Goal: Participate in discussion

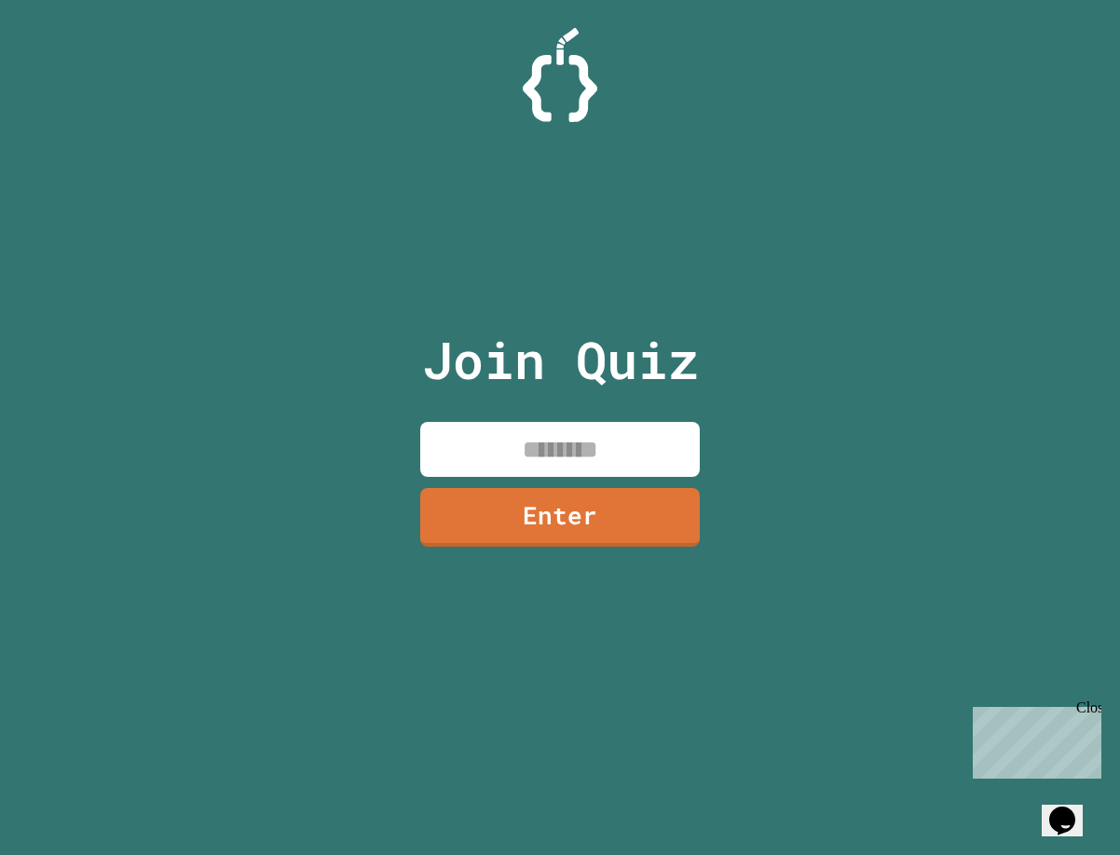
click at [556, 431] on input at bounding box center [560, 449] width 280 height 55
click at [510, 440] on input at bounding box center [560, 449] width 280 height 55
type input "********"
click at [573, 510] on link "Enter" at bounding box center [560, 517] width 280 height 59
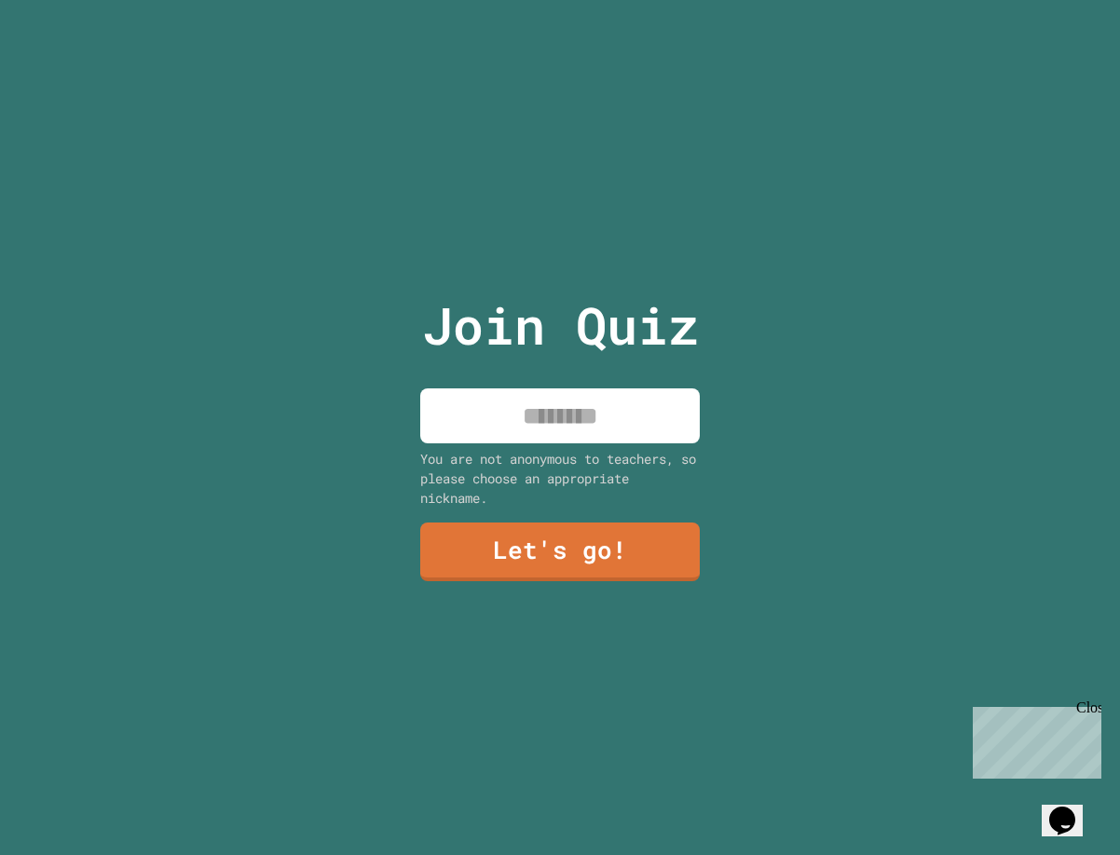
click at [566, 417] on input at bounding box center [560, 416] width 280 height 55
type input "********"
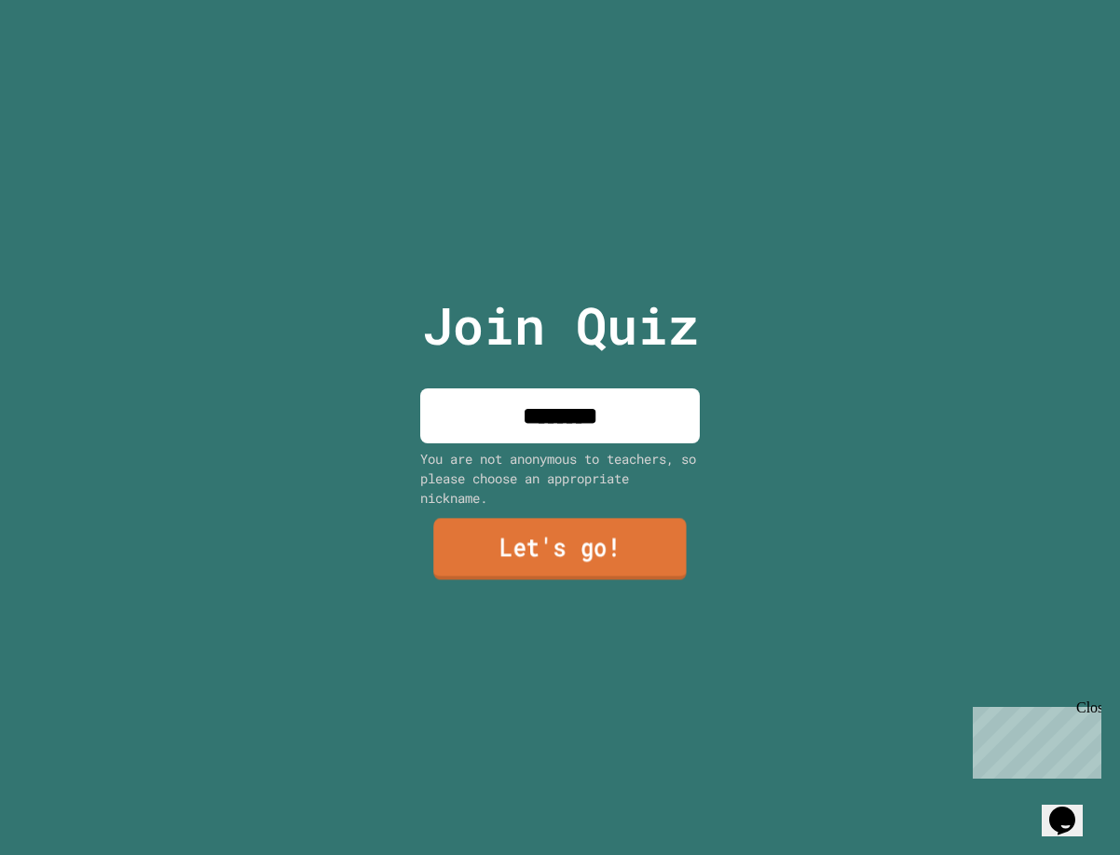
click at [627, 557] on link "Let's go!" at bounding box center [559, 549] width 253 height 62
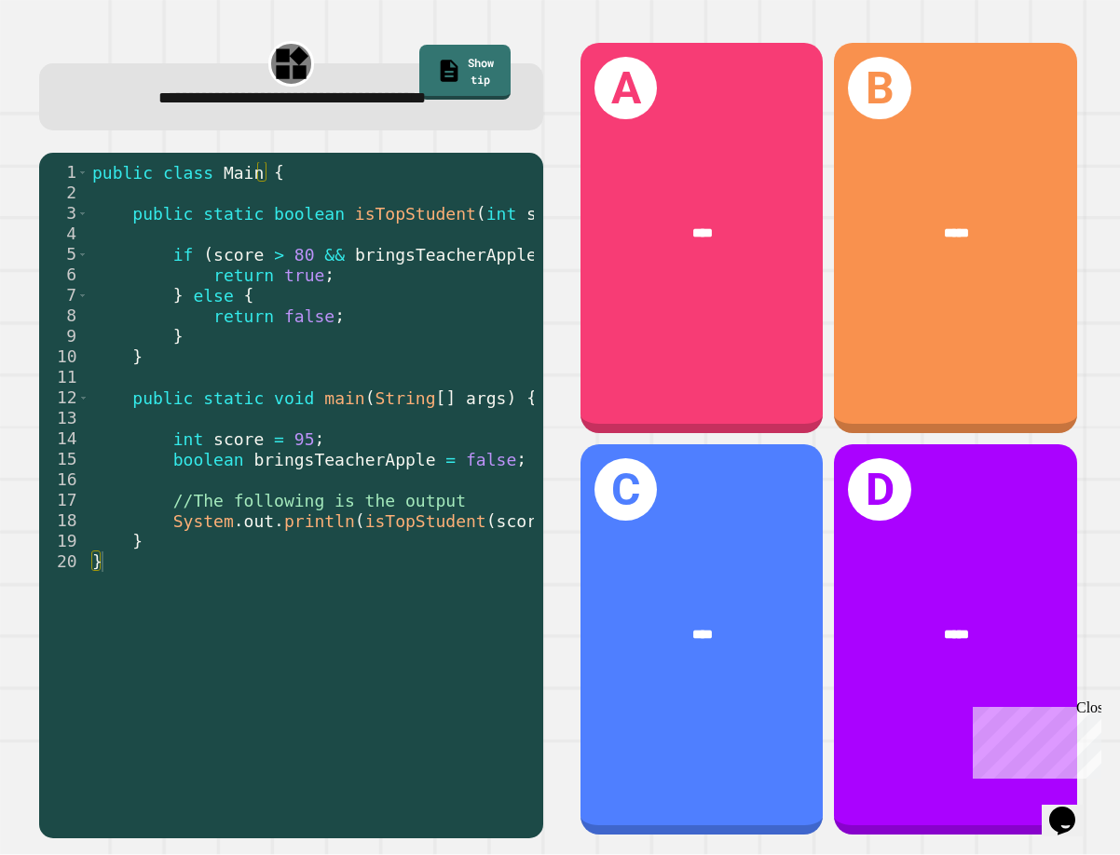
click at [218, 216] on div "public class Main { public static boolean isTopStudent ( int score , boolean br…" at bounding box center [457, 490] width 736 height 656
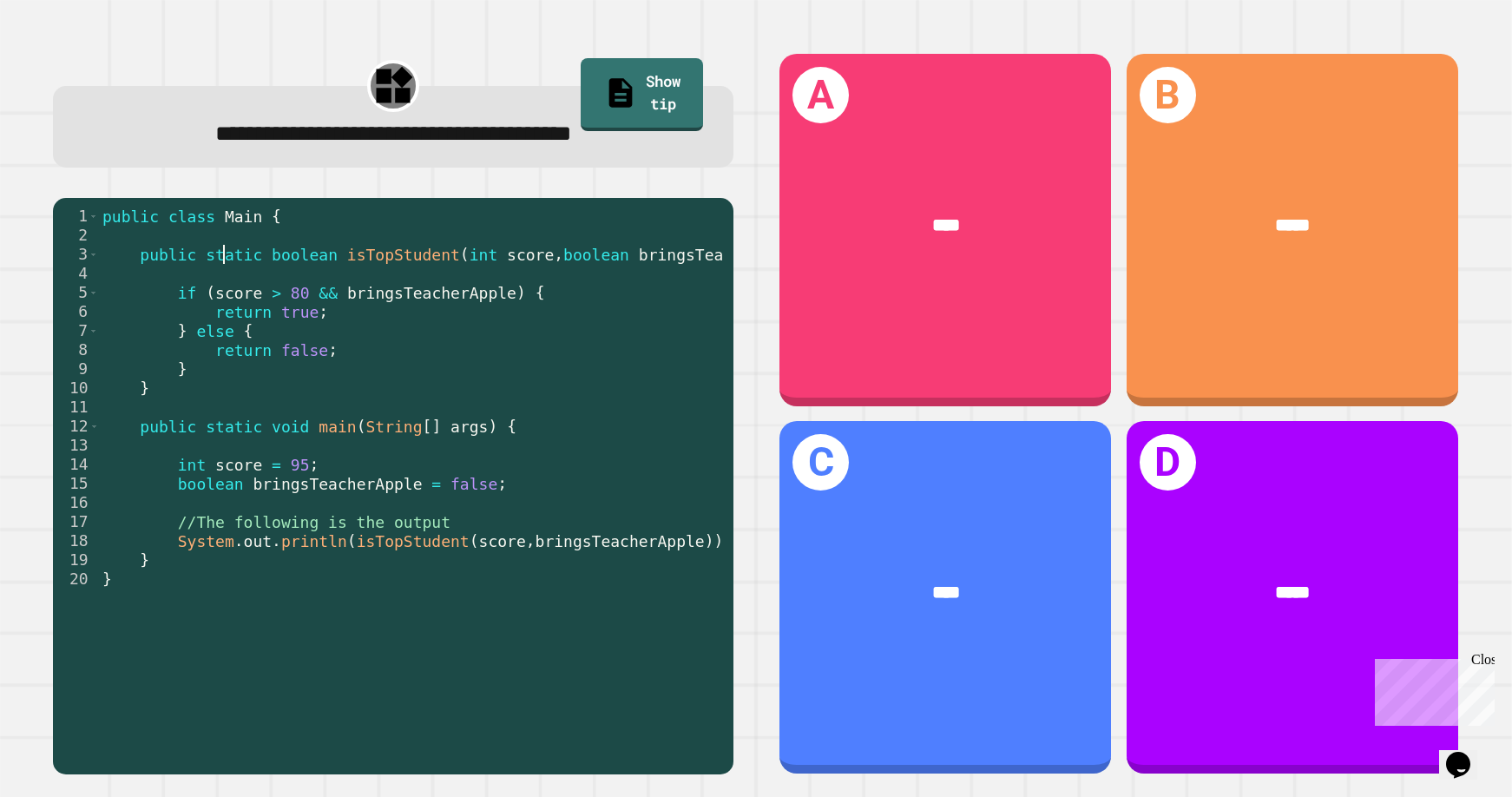
click at [490, 434] on div "public class Main { public static boolean isTopStudent ( int score , boolean br…" at bounding box center [442, 484] width 686 height 555
click at [298, 442] on div "public class Main { public static boolean isTopStudent ( int score , boolean br…" at bounding box center [442, 484] width 686 height 555
drag, startPoint x: 274, startPoint y: 473, endPoint x: 290, endPoint y: 472, distance: 16.0
click at [290, 472] on div "public class Main { public static boolean isTopStudent ( int score , boolean br…" at bounding box center [442, 484] width 686 height 555
click at [431, 490] on div "public class Main { public static boolean isTopStudent ( int score , boolean br…" at bounding box center [442, 484] width 686 height 555
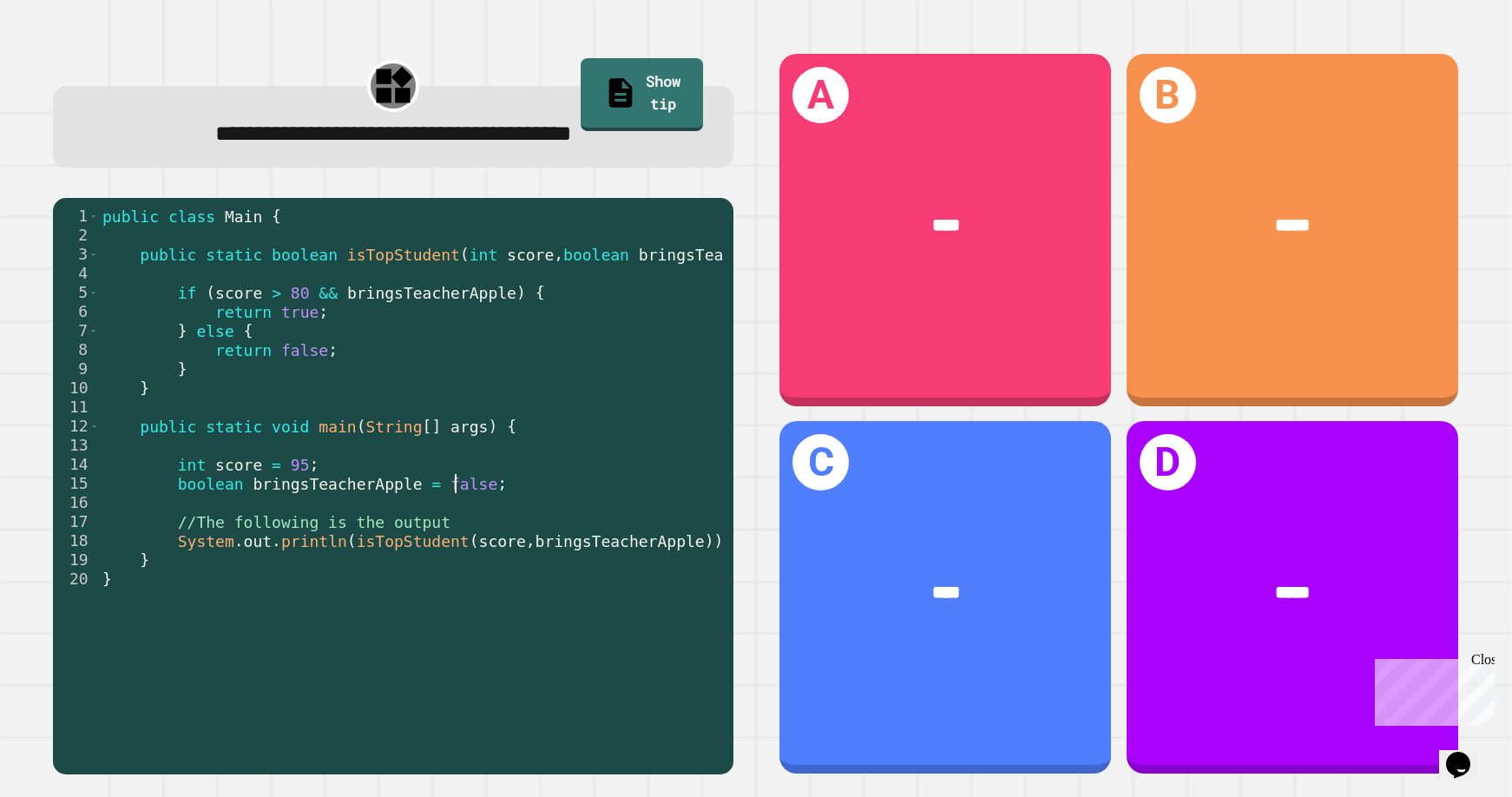
click at [453, 491] on div "public class Main { public static boolean isTopStudent ( int score , boolean br…" at bounding box center [442, 484] width 686 height 555
click at [414, 491] on div "public class Main { public static boolean isTopStudent ( int score , boolean br…" at bounding box center [442, 484] width 686 height 555
click at [442, 490] on div "public class Main { public static boolean isTopStudent ( int score , boolean br…" at bounding box center [442, 484] width 686 height 555
click at [443, 503] on div "public class Main { public static boolean isTopStudent ( int score , boolean br…" at bounding box center [442, 484] width 686 height 555
click at [280, 474] on div "public class Main { public static boolean isTopStudent ( int score , boolean br…" at bounding box center [442, 484] width 686 height 555
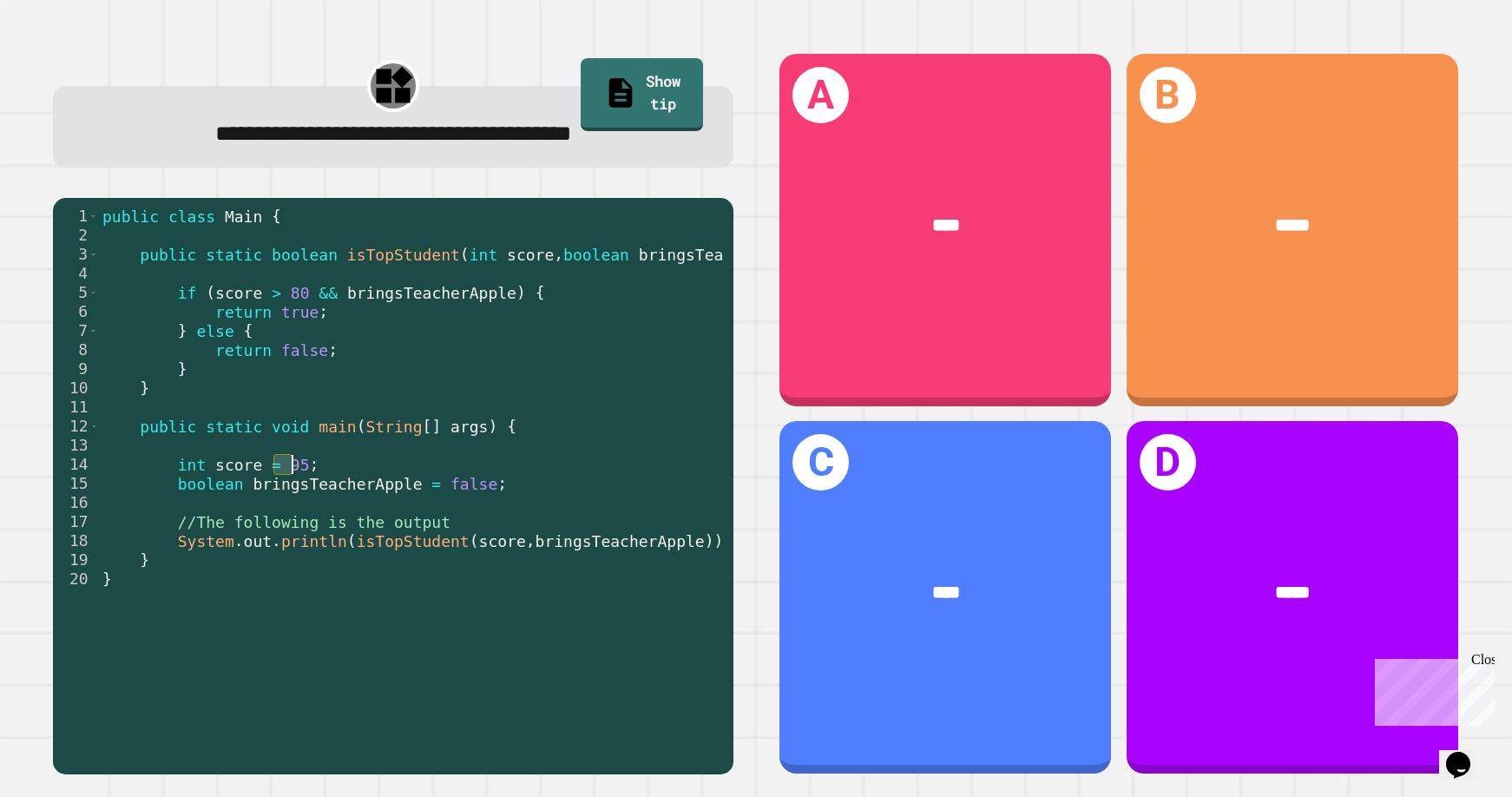
click at [280, 474] on div "public class Main { public static boolean isTopStudent ( int score , boolean br…" at bounding box center [442, 484] width 686 height 555
click at [227, 299] on div "public class Main { public static boolean isTopStudent ( int score , boolean br…" at bounding box center [442, 484] width 686 height 555
click at [261, 301] on div "public class Main { public static boolean isTopStudent ( int score , boolean br…" at bounding box center [442, 484] width 686 height 555
click at [285, 301] on div "public class Main { public static boolean isTopStudent ( int score , boolean br…" at bounding box center [442, 484] width 686 height 555
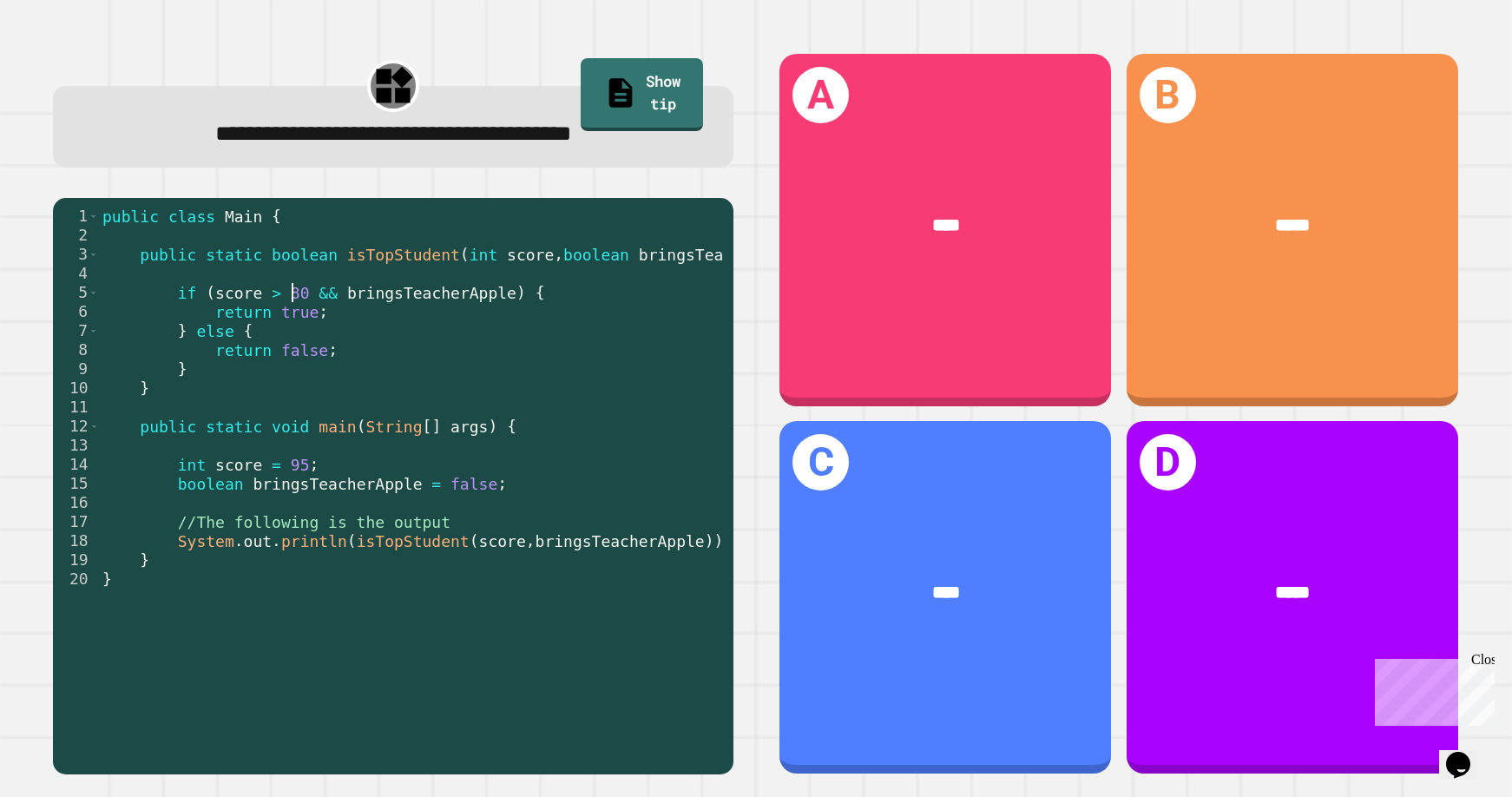
click at [293, 301] on div "public class Main { public static boolean isTopStudent ( int score , boolean br…" at bounding box center [442, 484] width 686 height 555
click at [456, 289] on div "public class Main { public static boolean isTopStudent ( int score , boolean br…" at bounding box center [442, 484] width 686 height 555
click at [275, 292] on div "public class Main { public static boolean isTopStudent ( int score , boolean br…" at bounding box center [442, 484] width 686 height 555
click at [401, 299] on div "public class Main { public static boolean isTopStudent ( int score , boolean br…" at bounding box center [442, 484] width 686 height 555
click at [287, 314] on div "public class Main { public static boolean isTopStudent ( int score , boolean br…" at bounding box center [442, 484] width 686 height 555
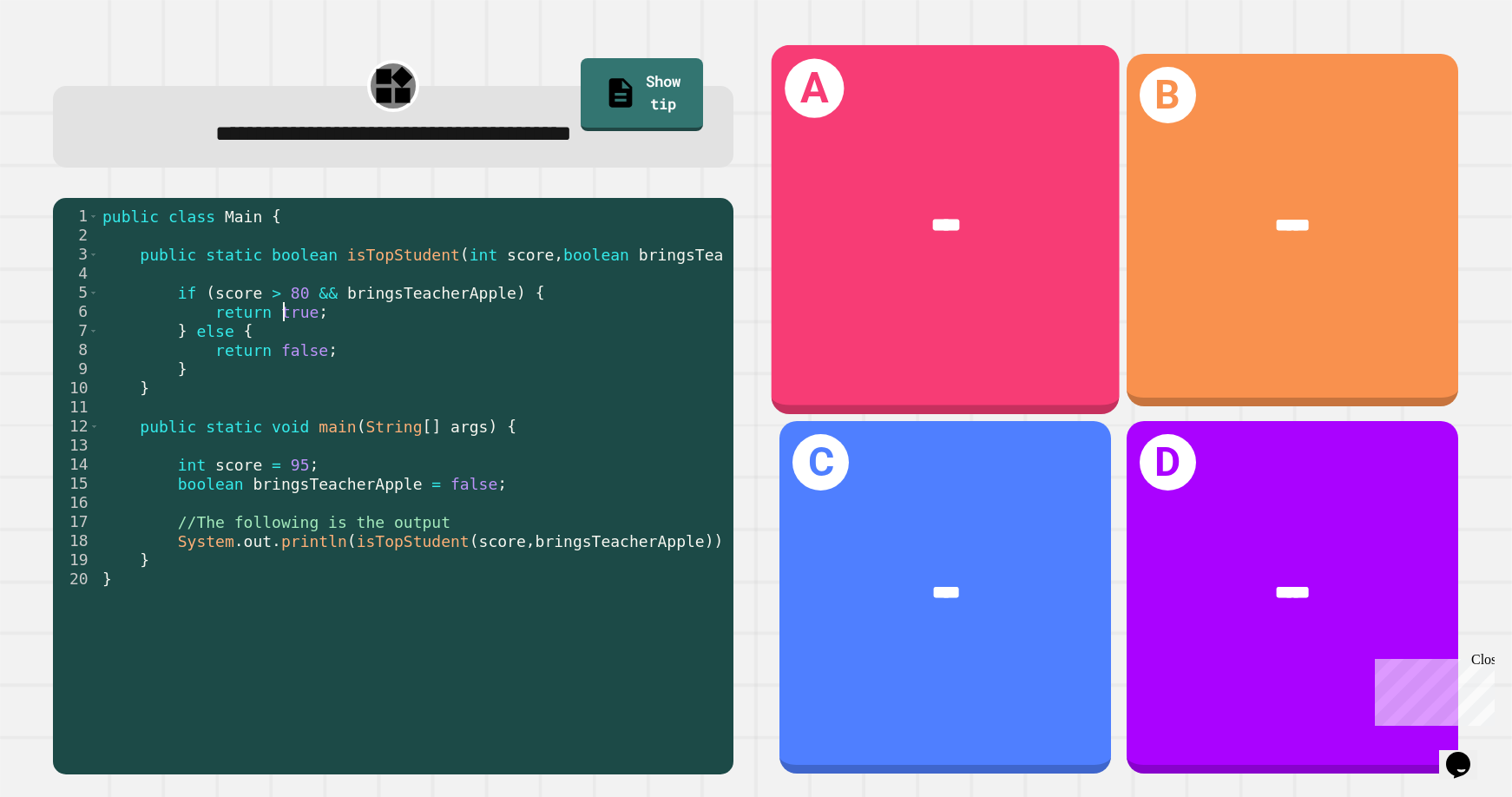
click at [986, 232] on div "****" at bounding box center [947, 225] width 272 height 29
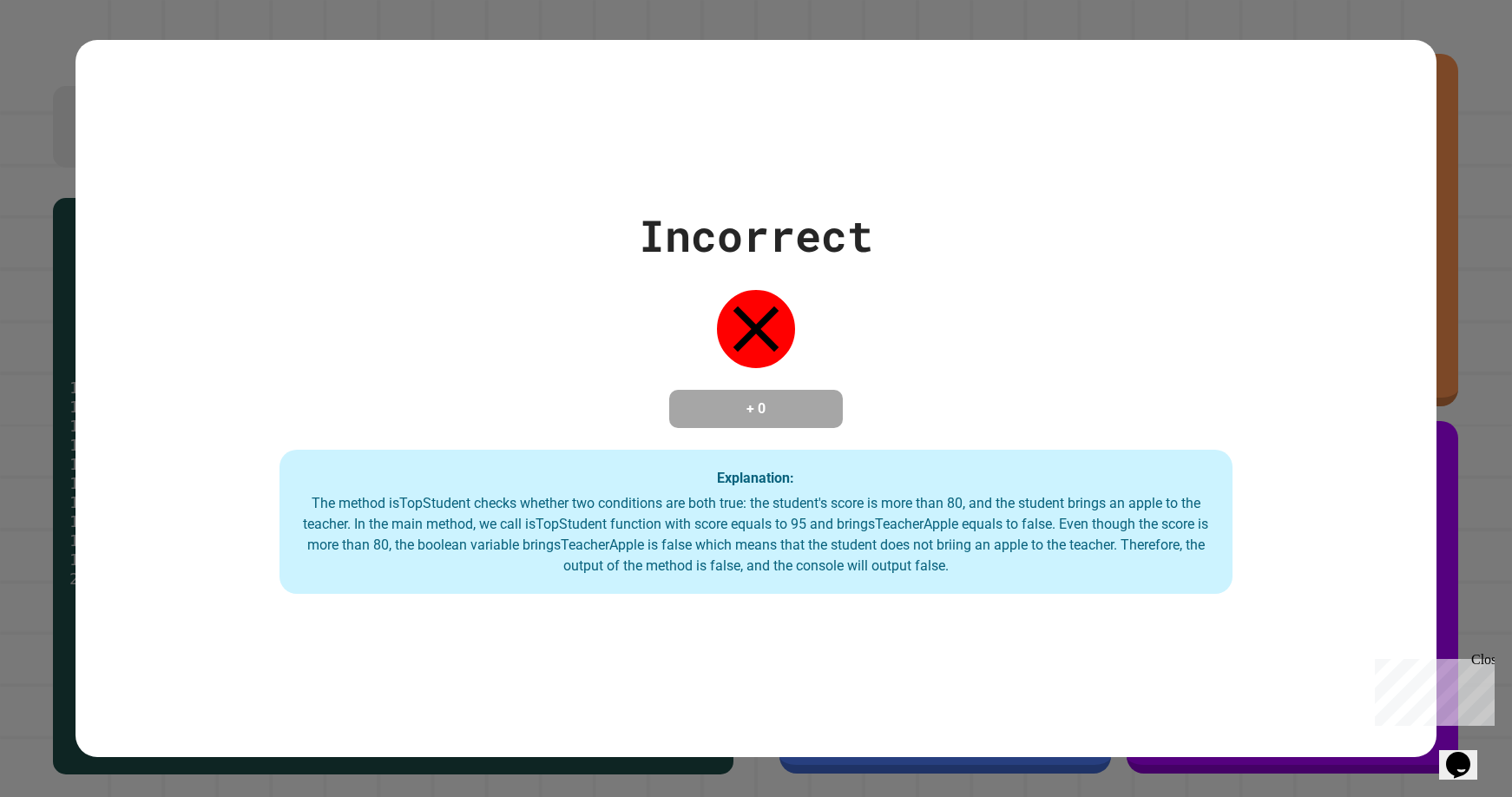
click at [986, 232] on div "Incorrect + 0 Explanation: The method isTopStudent checks whether two condition…" at bounding box center [756, 398] width 1361 height 391
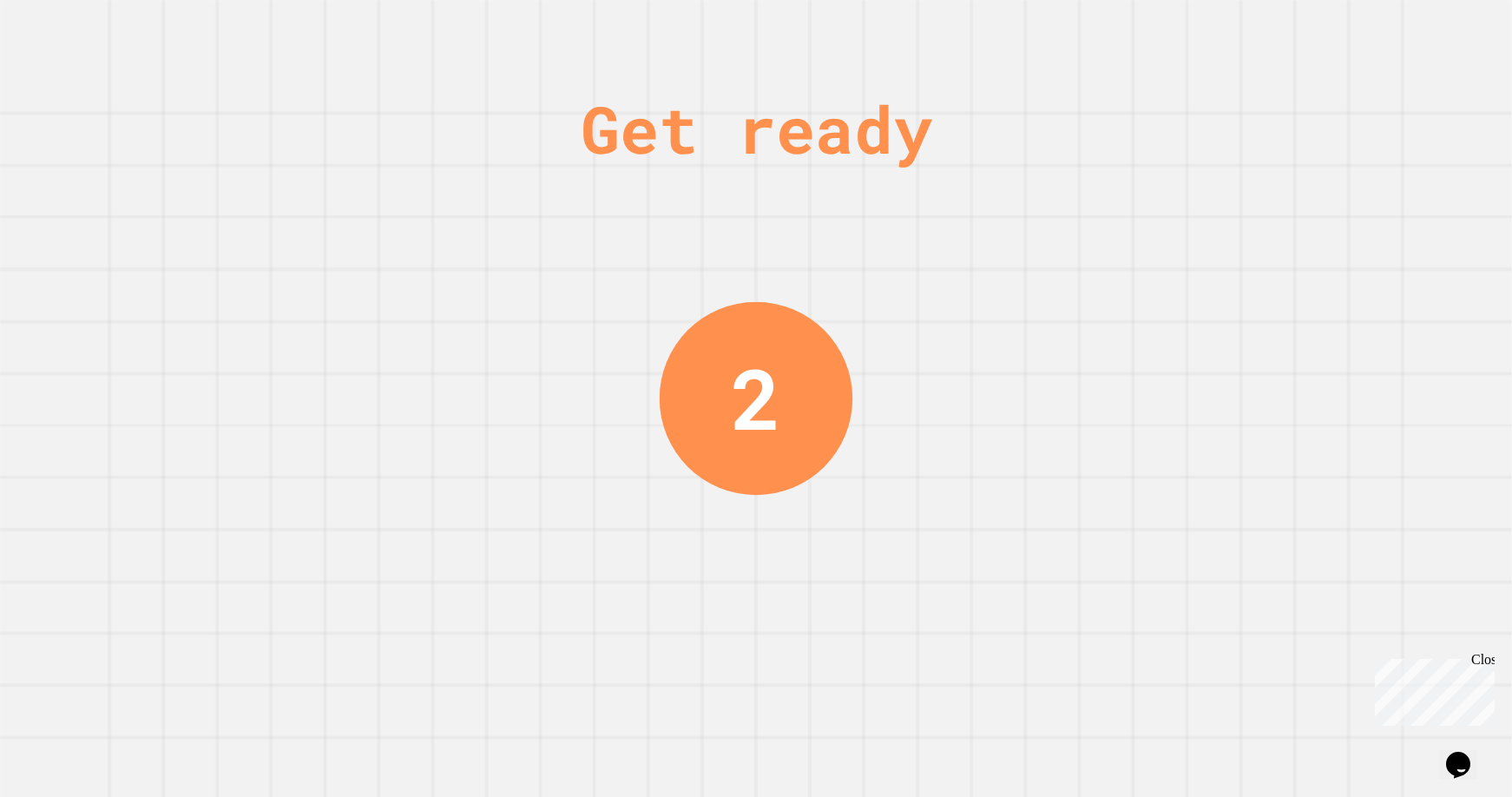
click at [1042, 371] on div "Get ready 2" at bounding box center [756, 398] width 1512 height 797
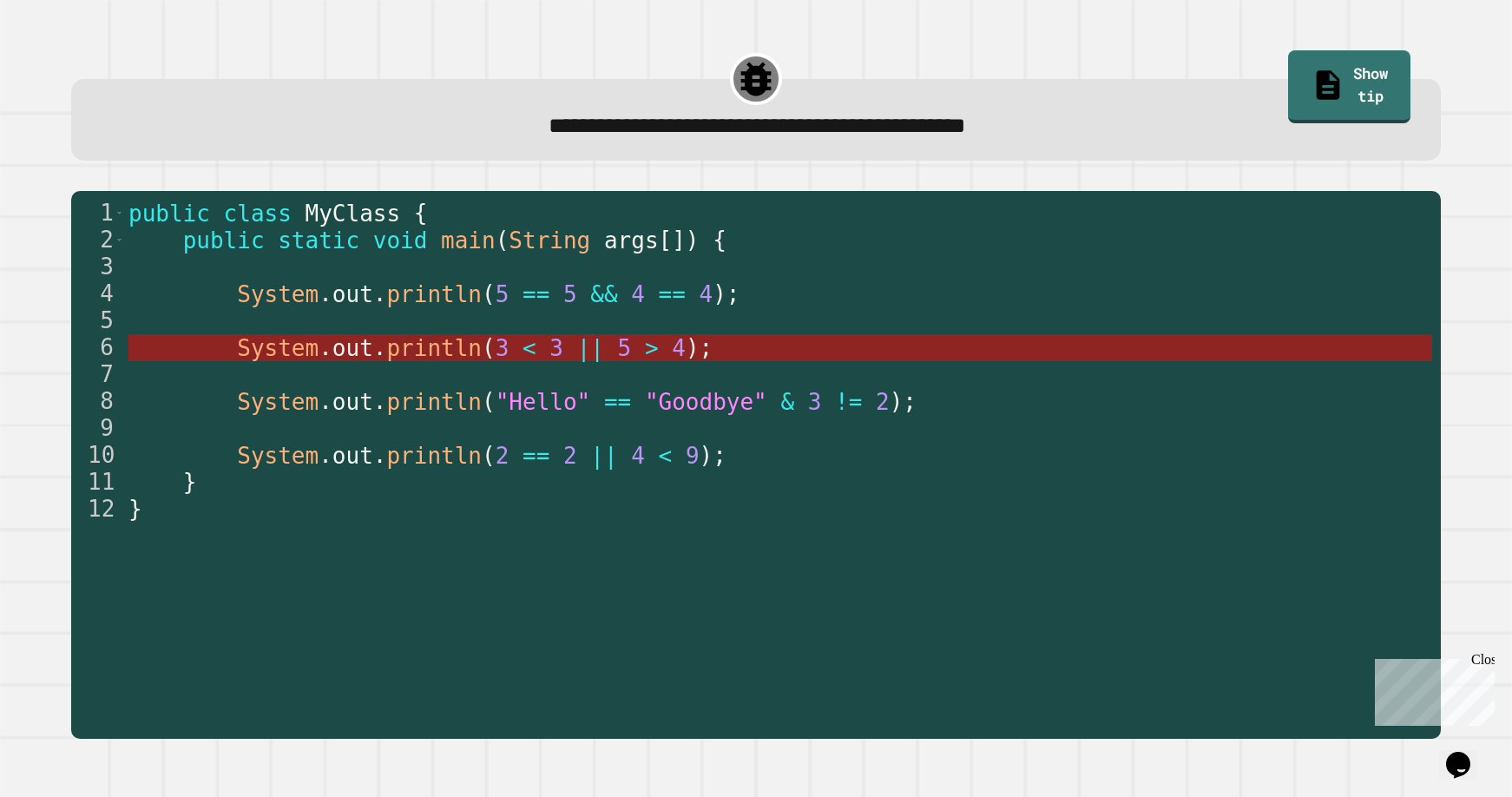
click at [550, 354] on span "3" at bounding box center [556, 349] width 14 height 26
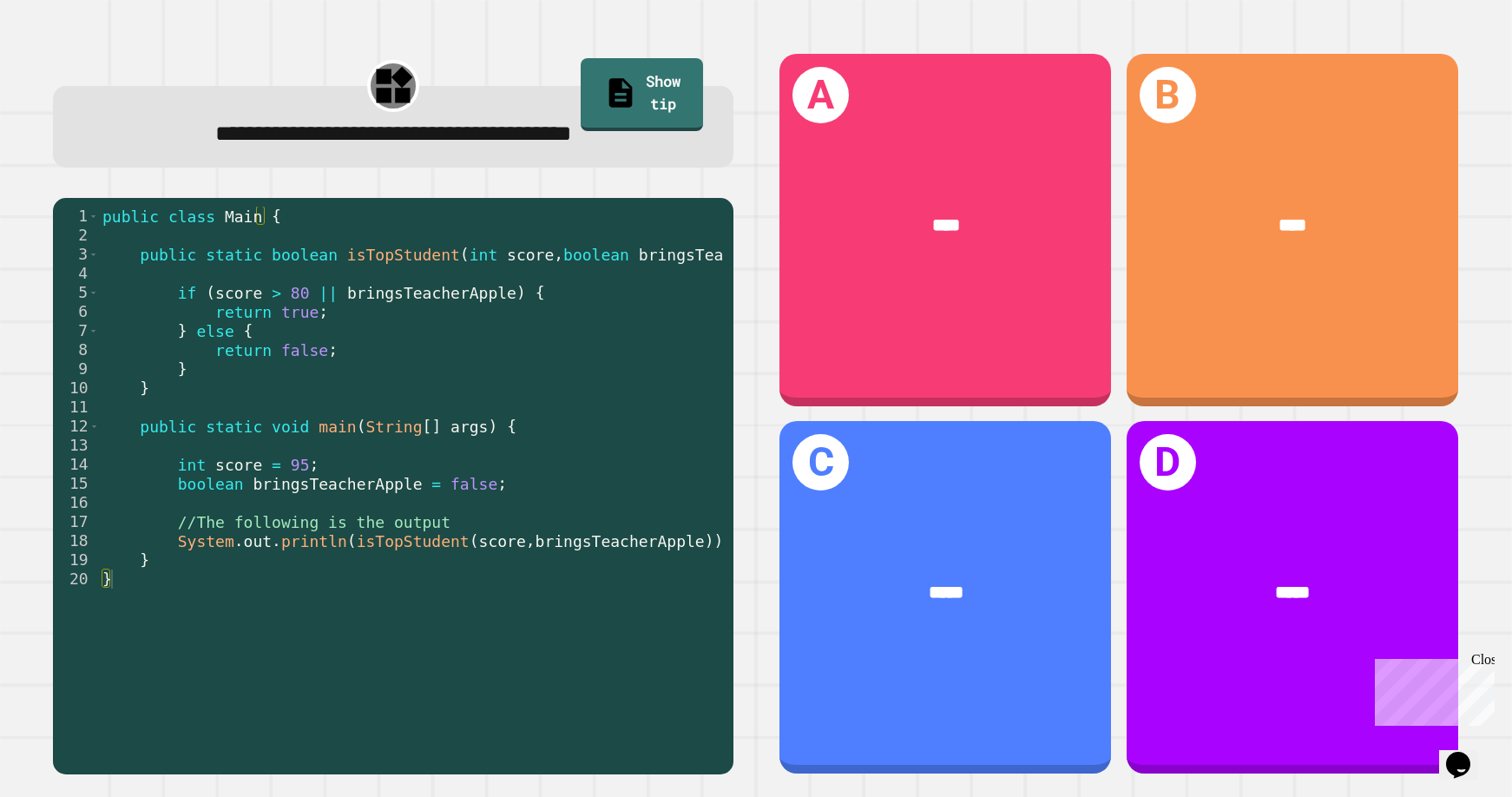
click at [1042, 193] on div "**********" at bounding box center [756, 398] width 1512 height 797
click at [392, 437] on div "public class Main { public static boolean isTopStudent ( int score , boolean br…" at bounding box center [442, 484] width 686 height 555
click at [274, 466] on div "public class Main { public static boolean isTopStudent ( int score , boolean br…" at bounding box center [442, 484] width 686 height 555
click at [231, 295] on div "public class Main { public static boolean isTopStudent ( int score , boolean br…" at bounding box center [442, 484] width 686 height 555
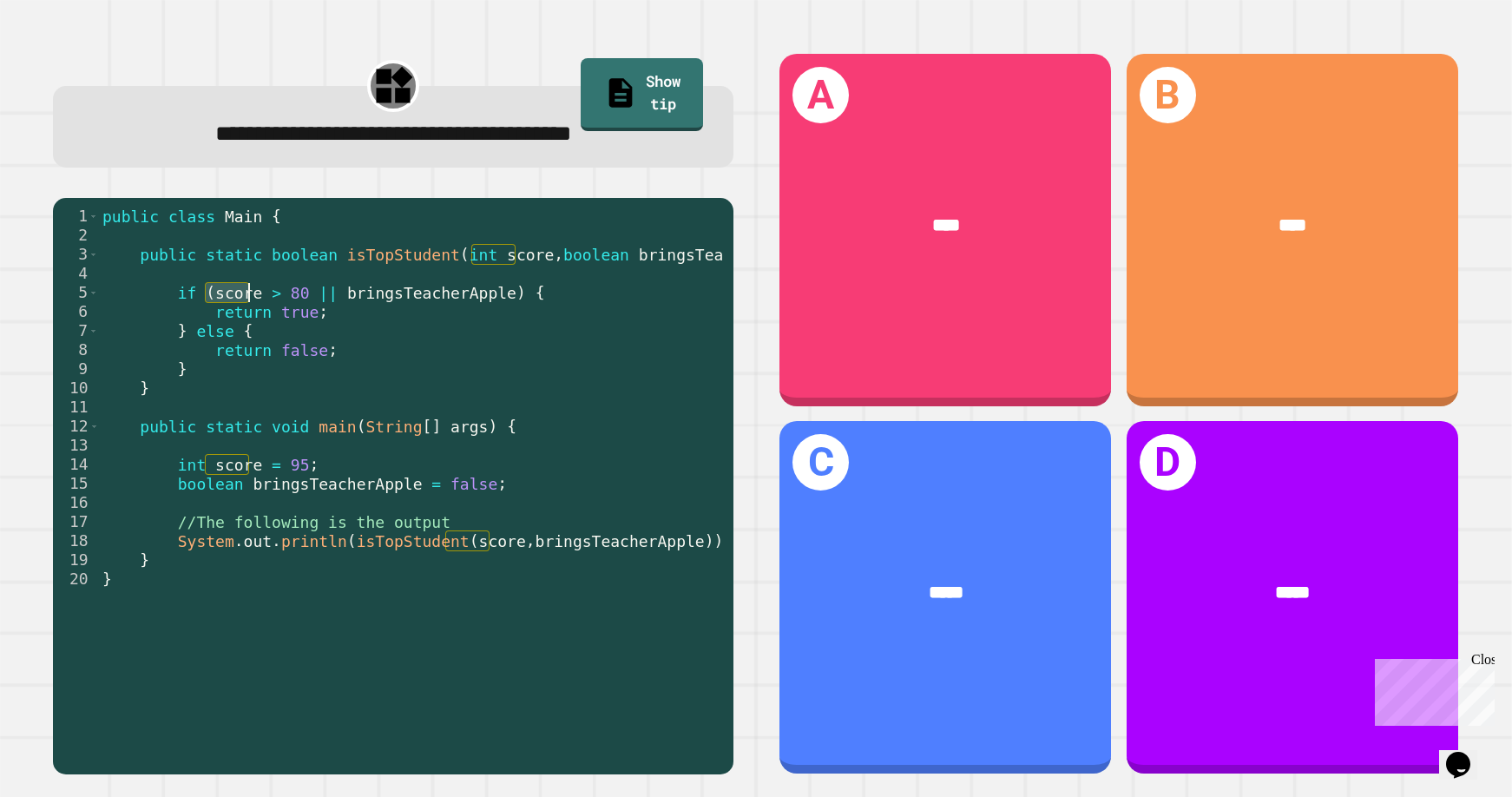
click at [231, 295] on div "public class Main { public static boolean isTopStudent ( int score , boolean br…" at bounding box center [442, 484] width 686 height 555
click at [287, 303] on div "public class Main { public static boolean isTopStudent ( int score , boolean br…" at bounding box center [442, 484] width 686 height 555
click at [283, 314] on div "public class Main { public static boolean isTopStudent ( int score , boolean br…" at bounding box center [442, 484] width 686 height 555
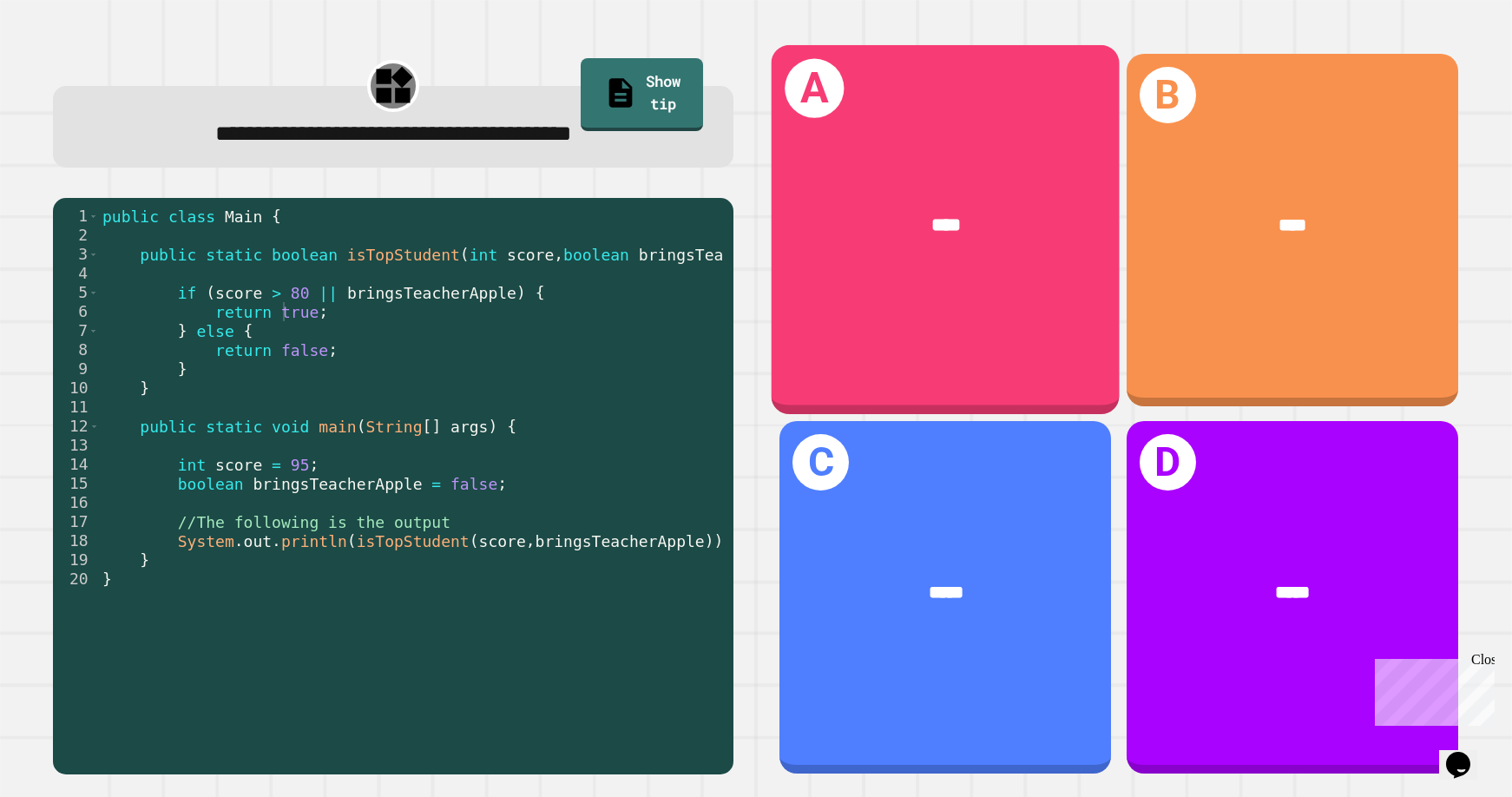
click at [849, 301] on div "A ****" at bounding box center [946, 229] width 348 height 370
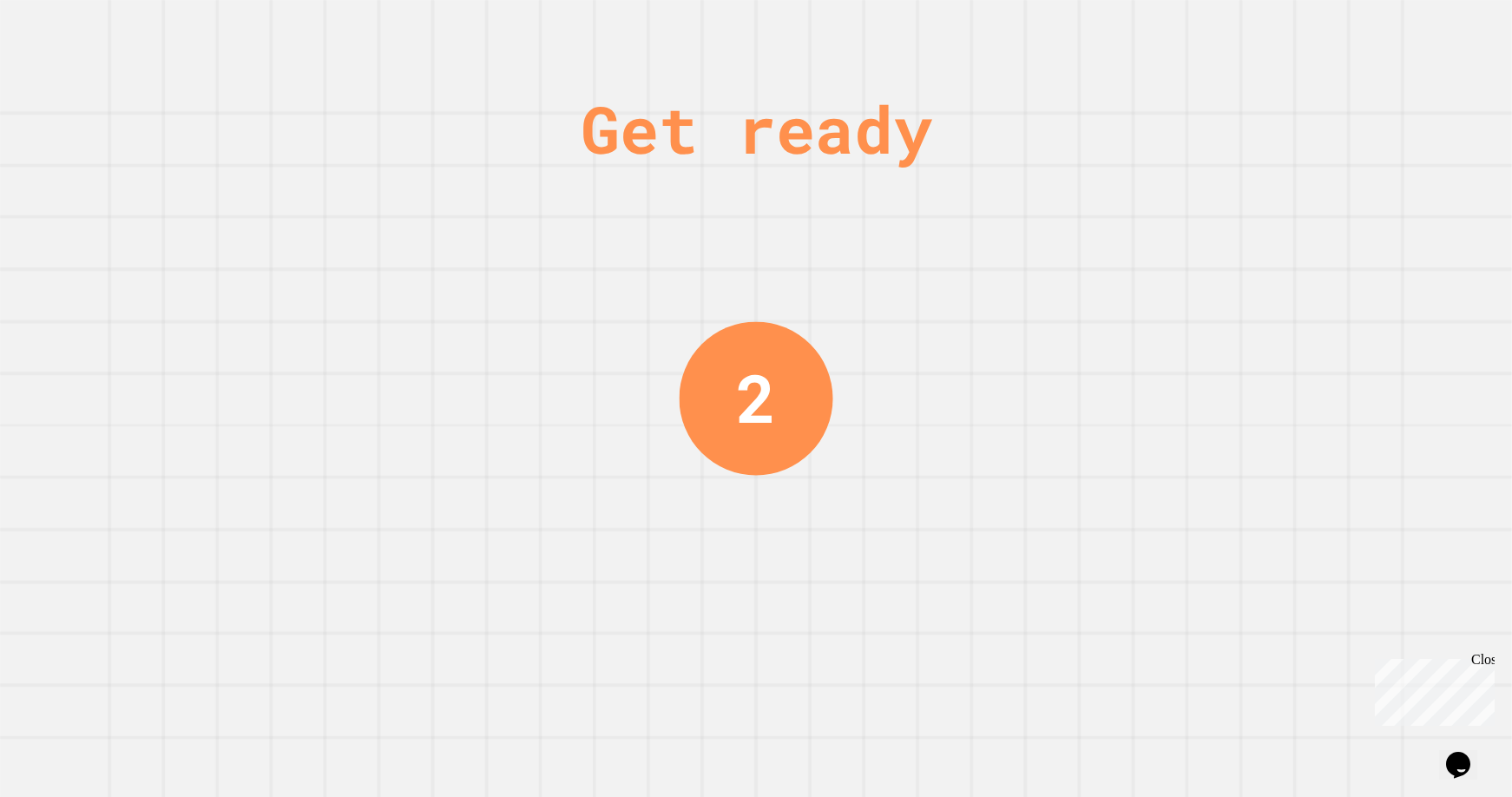
click at [1042, 217] on div "Get ready 2" at bounding box center [756, 398] width 1512 height 797
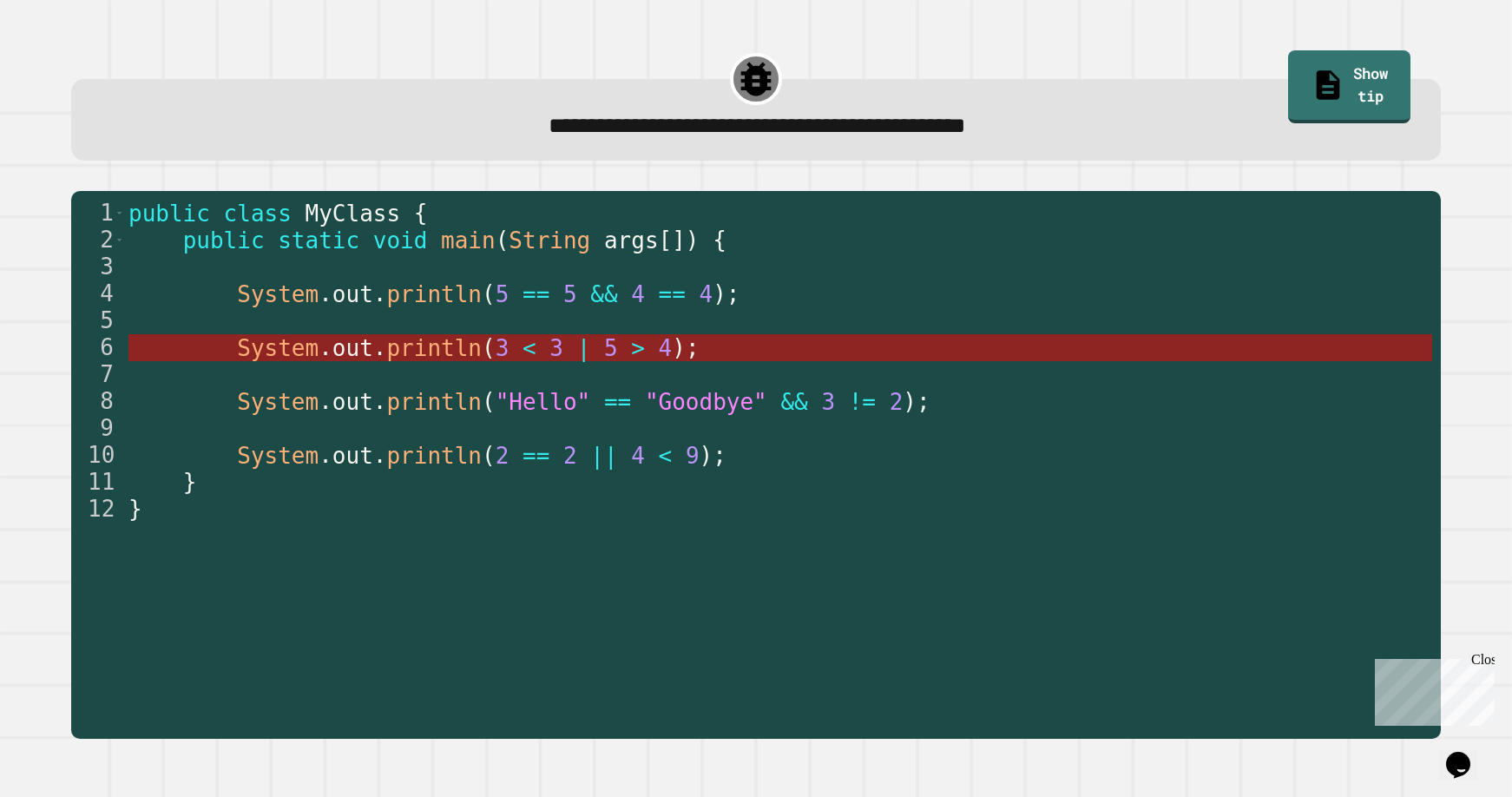
click at [577, 352] on span "|" at bounding box center [583, 349] width 14 height 26
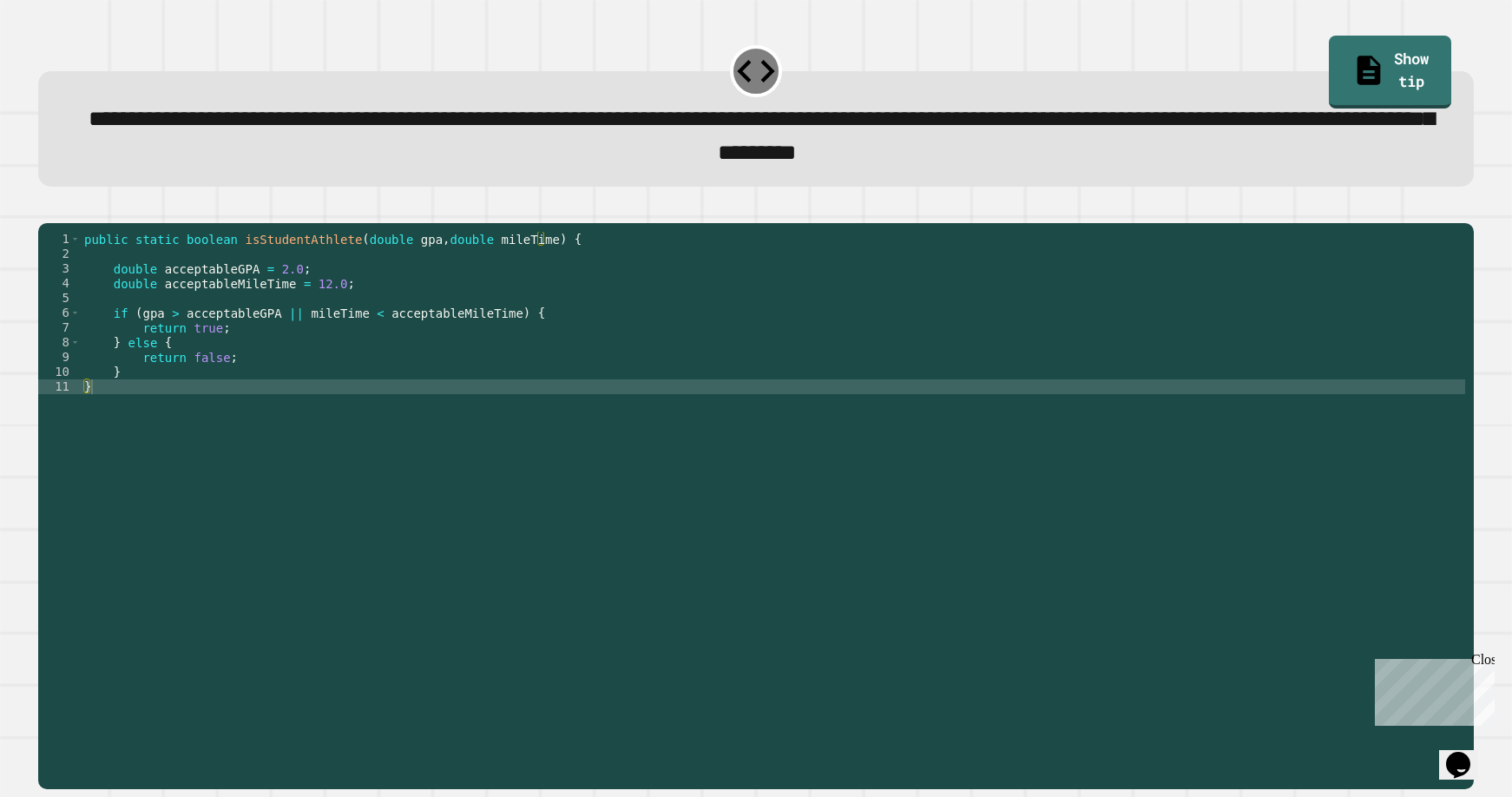
click at [301, 352] on div "public static boolean isStudentAthlete ( double gpa , double mileTime ) { doubl…" at bounding box center [773, 483] width 1385 height 502
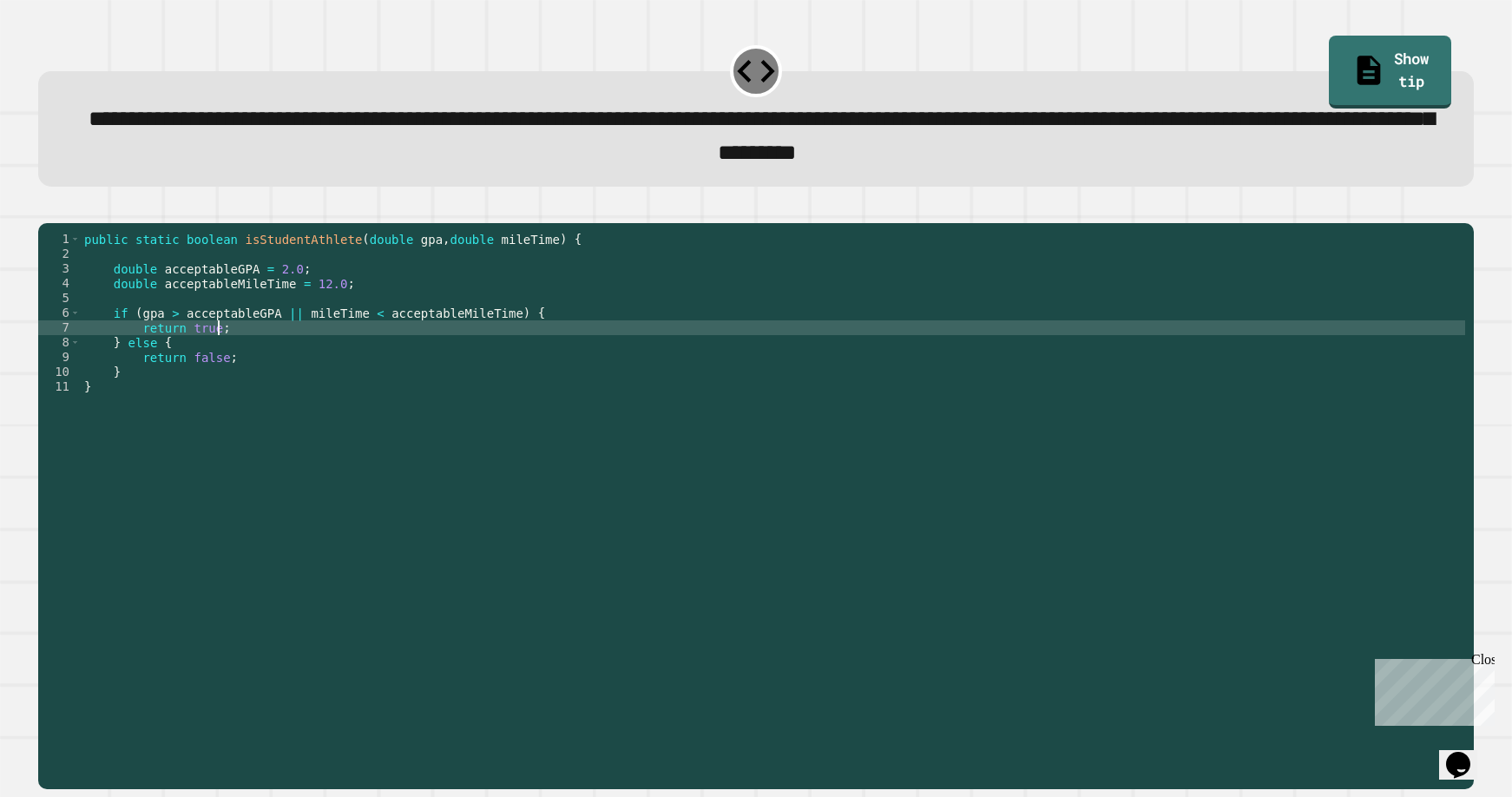
click at [390, 322] on div "public static boolean isStudentAthlete ( double gpa , double mileTime ) { doubl…" at bounding box center [773, 483] width 1385 height 502
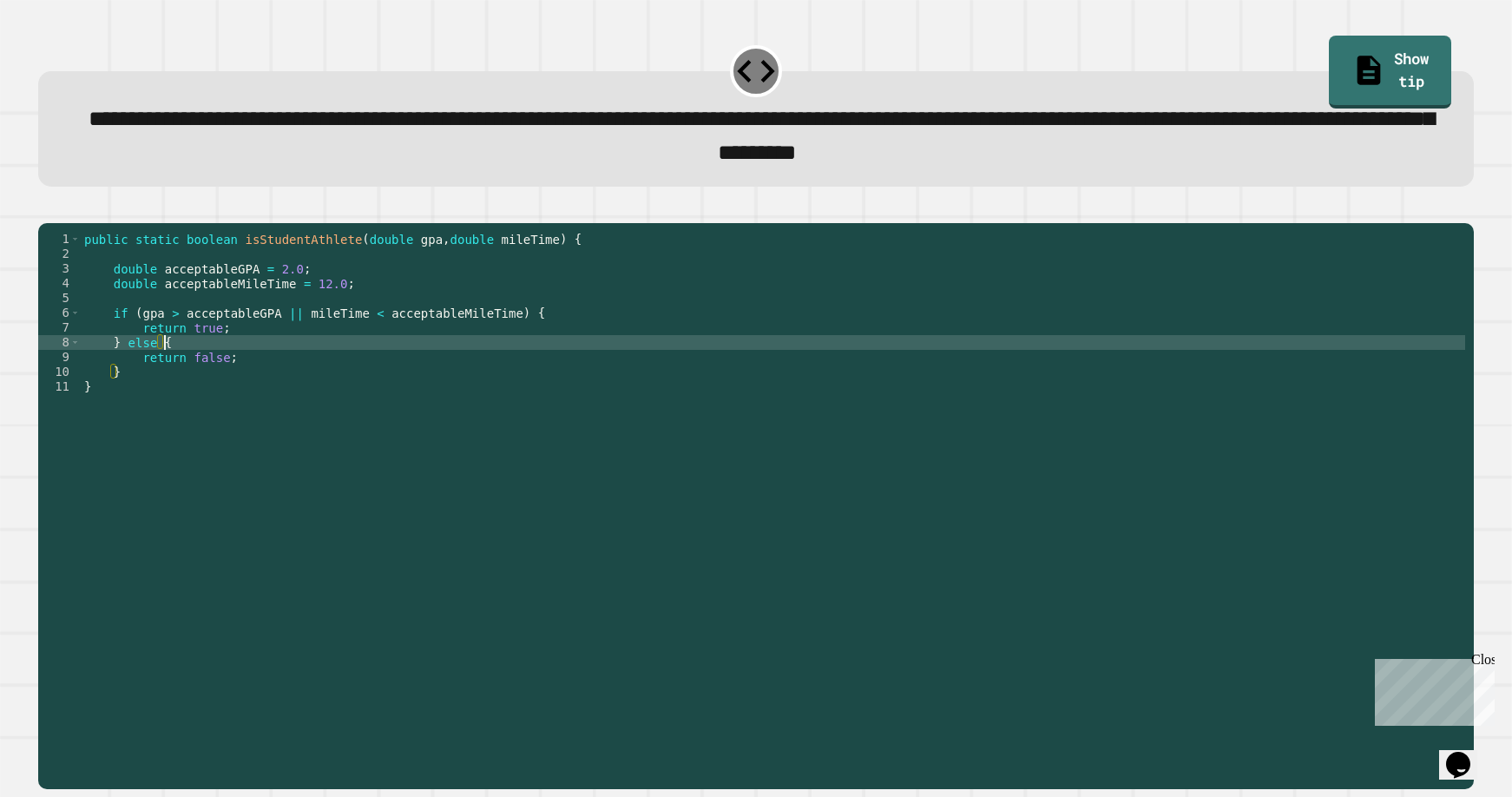
click at [245, 371] on div "public static boolean isStudentAthlete ( double gpa , double mileTime ) { doubl…" at bounding box center [773, 483] width 1385 height 502
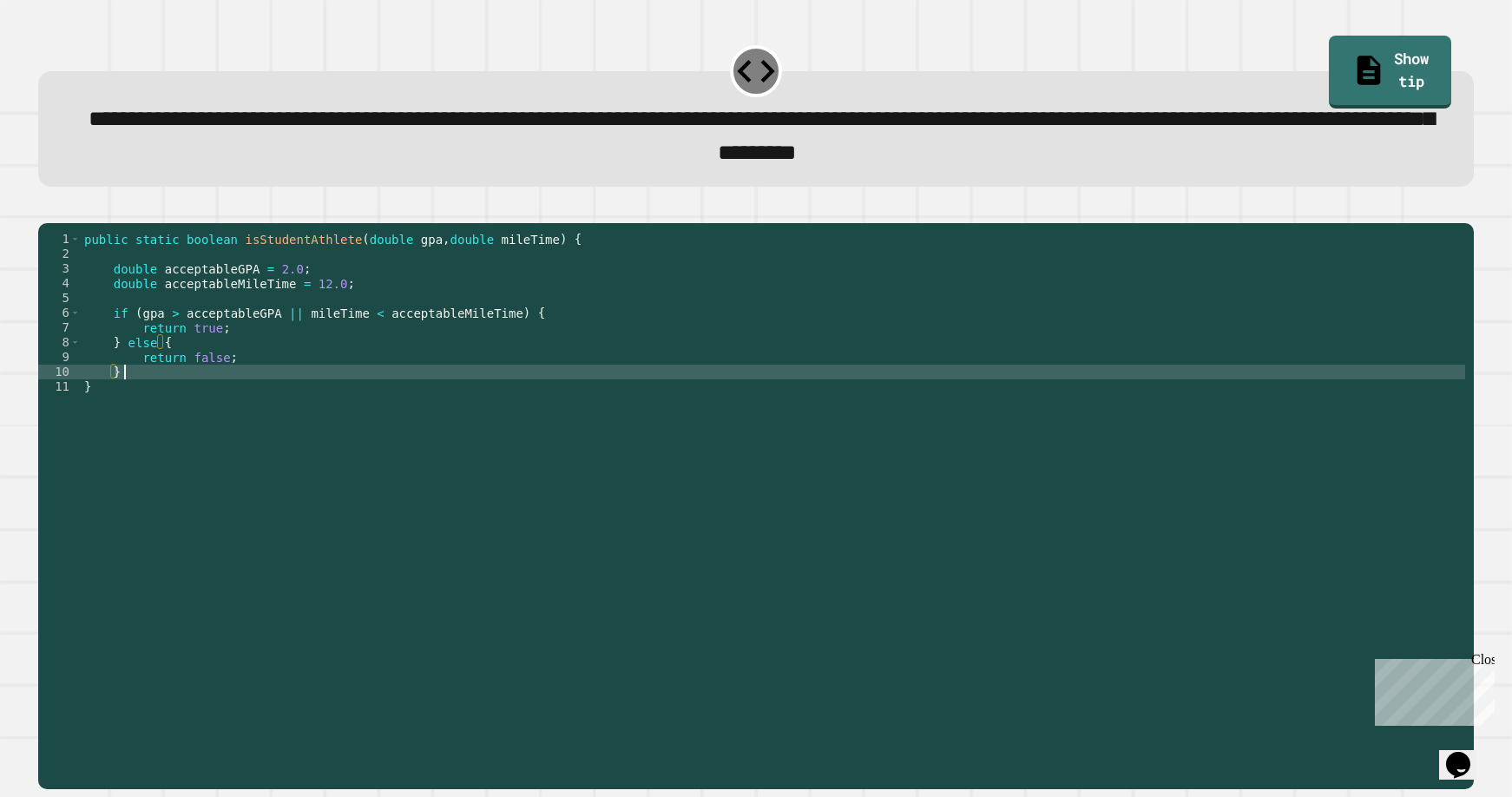
click at [236, 398] on div "public static boolean isStudentAthlete ( double gpa , double mileTime ) { doubl…" at bounding box center [773, 483] width 1385 height 502
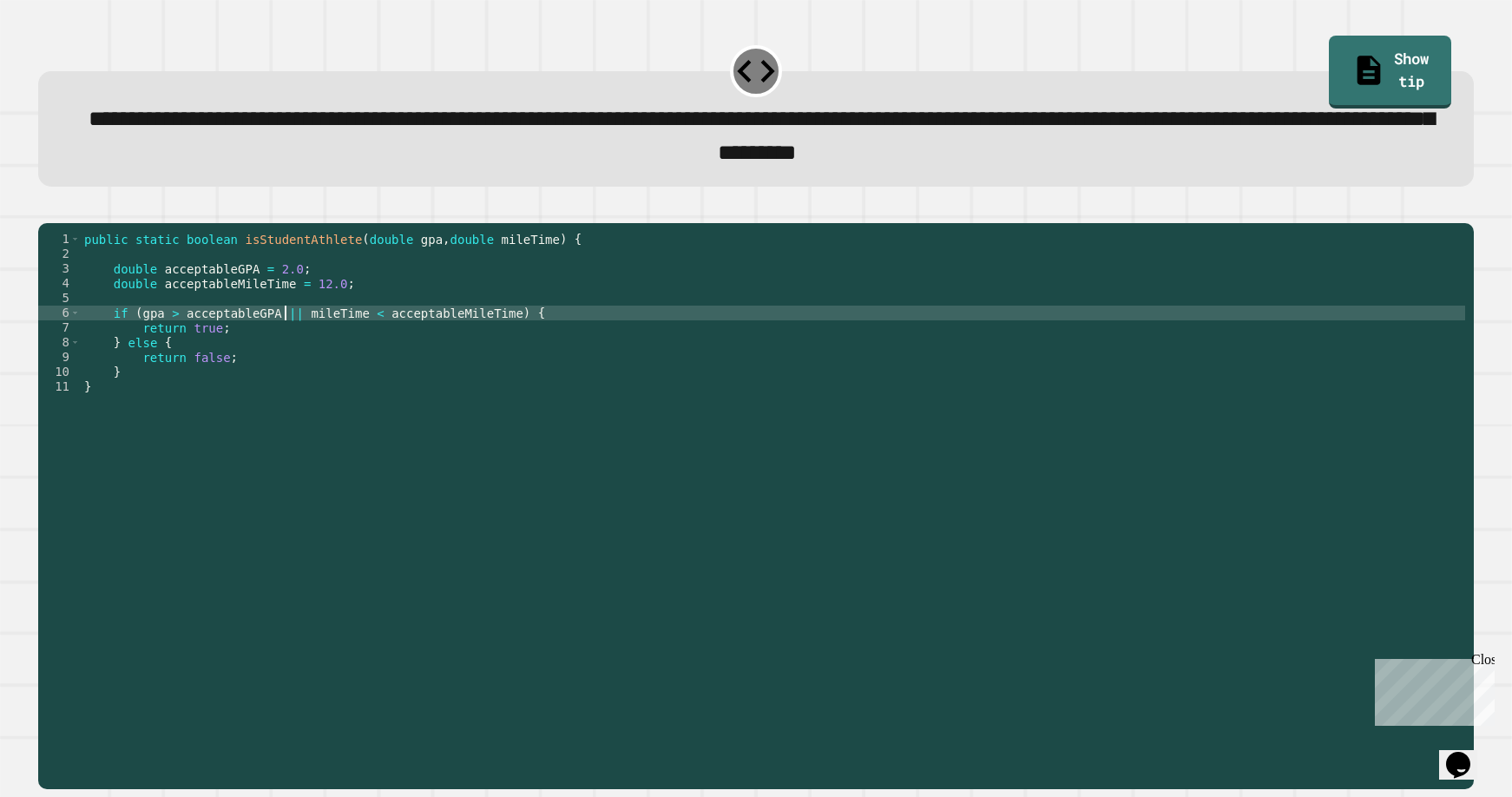
click at [287, 341] on div "public static boolean isStudentAthlete ( double gpa , double mileTime ) { doubl…" at bounding box center [773, 483] width 1385 height 502
click at [283, 346] on div "public static boolean isStudentAthlete ( double gpa , double mileTime ) { doubl…" at bounding box center [773, 483] width 1385 height 502
click at [356, 338] on div "public static boolean isStudentAthlete ( double gpa , double mileTime ) { doubl…" at bounding box center [773, 483] width 1385 height 502
click at [413, 344] on div "public static boolean isStudentAthlete ( double gpa , double mileTime ) { doubl…" at bounding box center [773, 483] width 1385 height 502
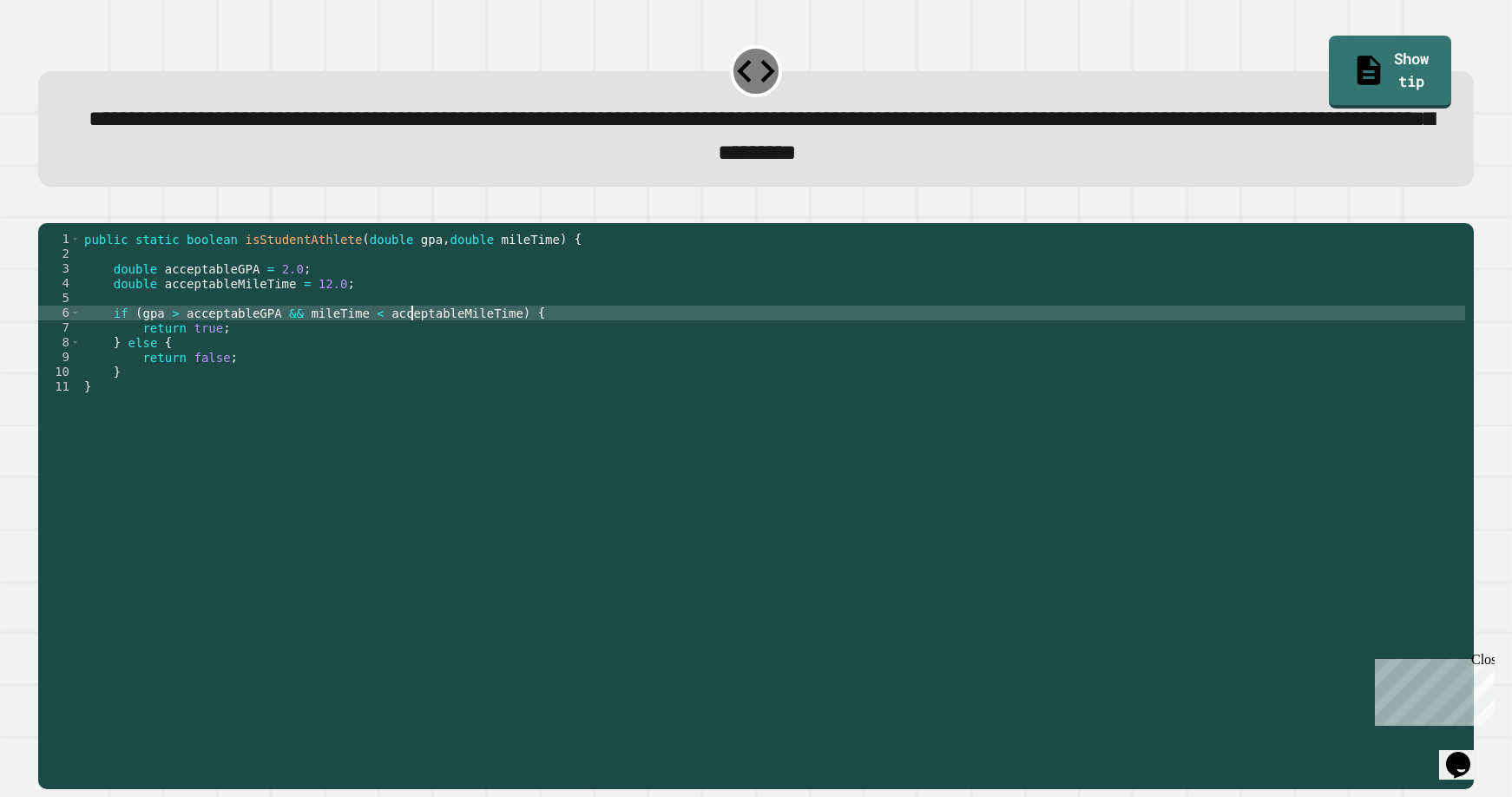
type textarea "**********"
click at [47, 210] on icon "button" at bounding box center [47, 210] width 0 height 0
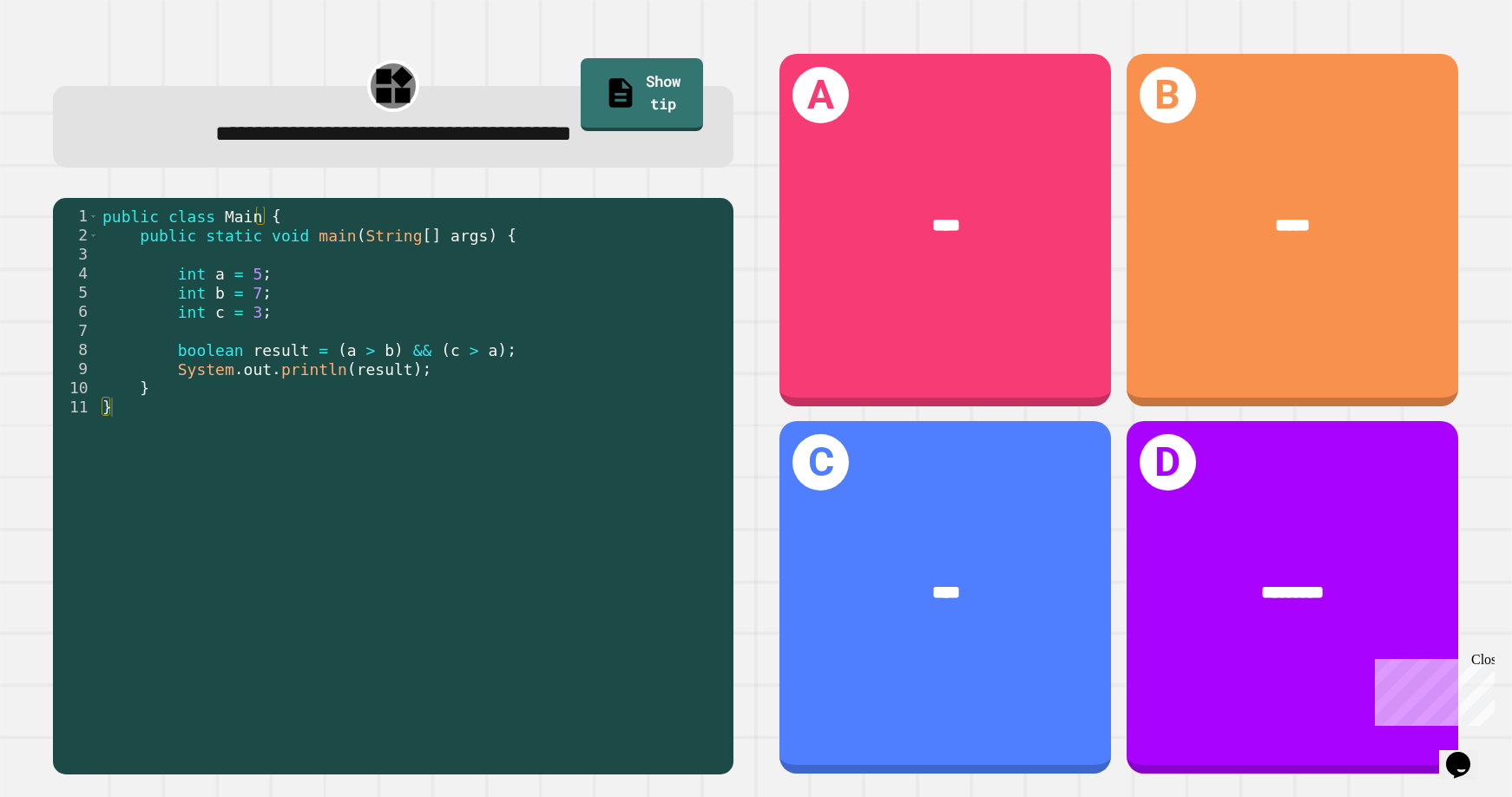
click at [1042, 382] on div "A ****" at bounding box center [946, 230] width 347 height 367
click at [249, 280] on div "public class Main { public static void main ( String [ ] args ) { int a = 5 ; i…" at bounding box center [412, 484] width 626 height 555
click at [249, 289] on div "public class Main { public static void main ( String [ ] args ) { int a = 5 ; i…" at bounding box center [412, 484] width 626 height 555
click at [256, 321] on div "public class Main { public static void main ( String [ ] args ) { int a = 5 ; i…" at bounding box center [412, 484] width 626 height 555
click at [333, 358] on div "public class Main { public static void main ( String [ ] args ) { int a = 5 ; i…" at bounding box center [412, 484] width 626 height 555
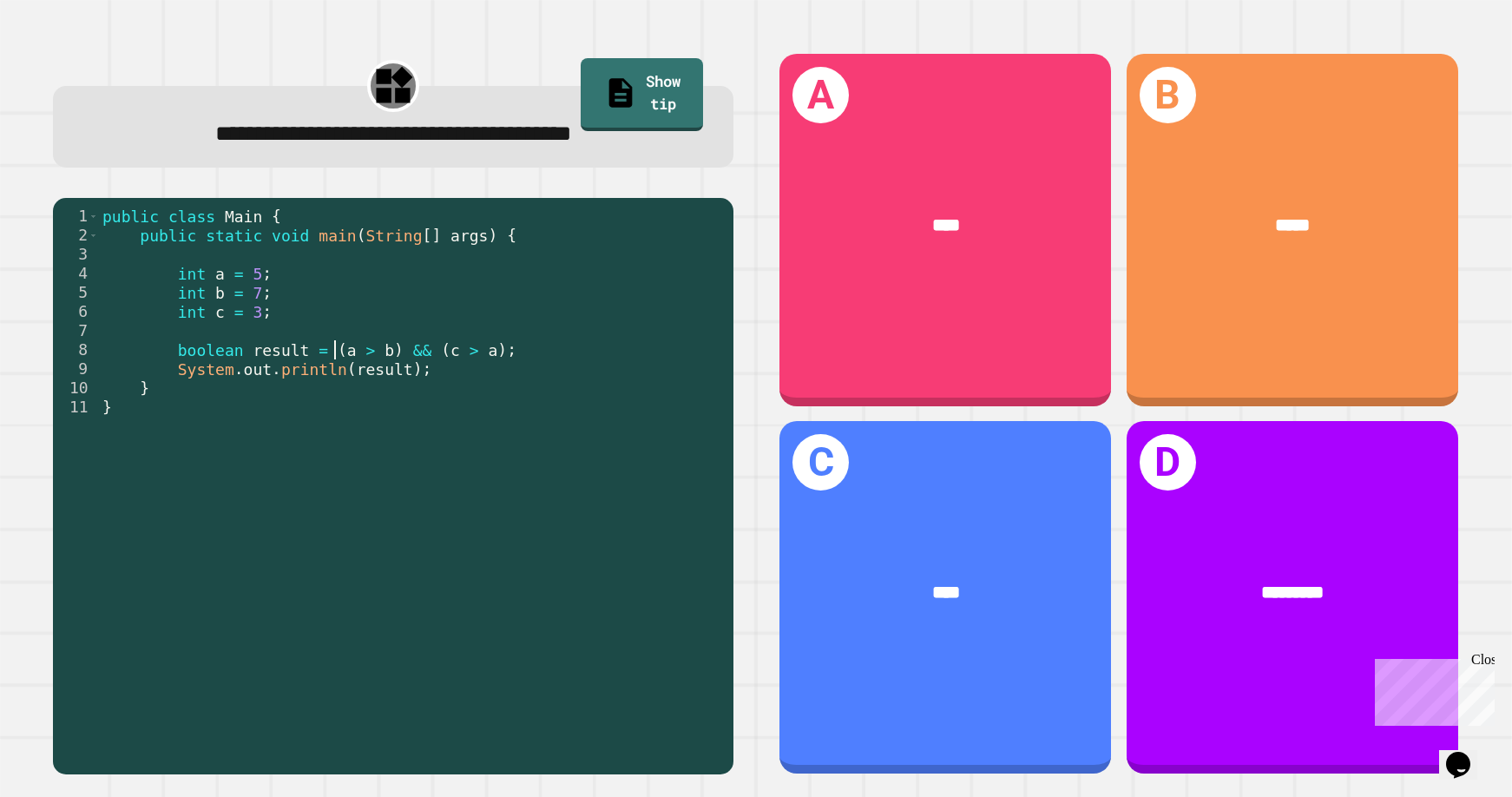
click at [375, 353] on div "public class Main { public static void main ( String [ ] args ) { int a = 5 ; i…" at bounding box center [412, 484] width 626 height 555
click at [358, 337] on div "public class Main { public static void main ( String [ ] args ) { int a = 5 ; i…" at bounding box center [412, 484] width 626 height 555
click at [429, 355] on div "public class Main { public static void main ( String [ ] args ) { int a = 5 ; i…" at bounding box center [412, 484] width 626 height 555
click at [470, 355] on div "public class Main { public static void main ( String [ ] args ) { int a = 5 ; i…" at bounding box center [412, 484] width 626 height 555
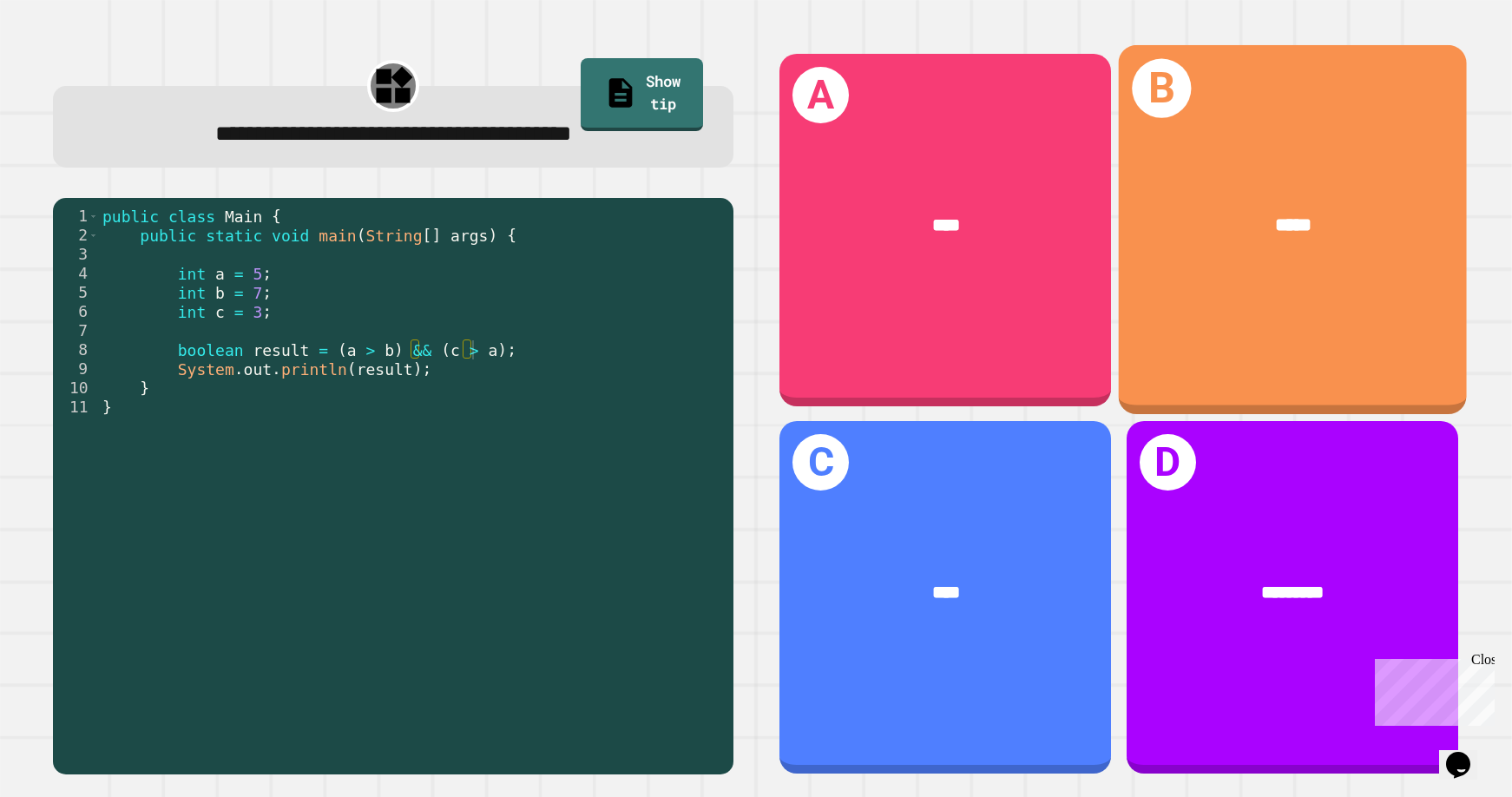
click at [1042, 211] on div "*****" at bounding box center [1293, 225] width 272 height 29
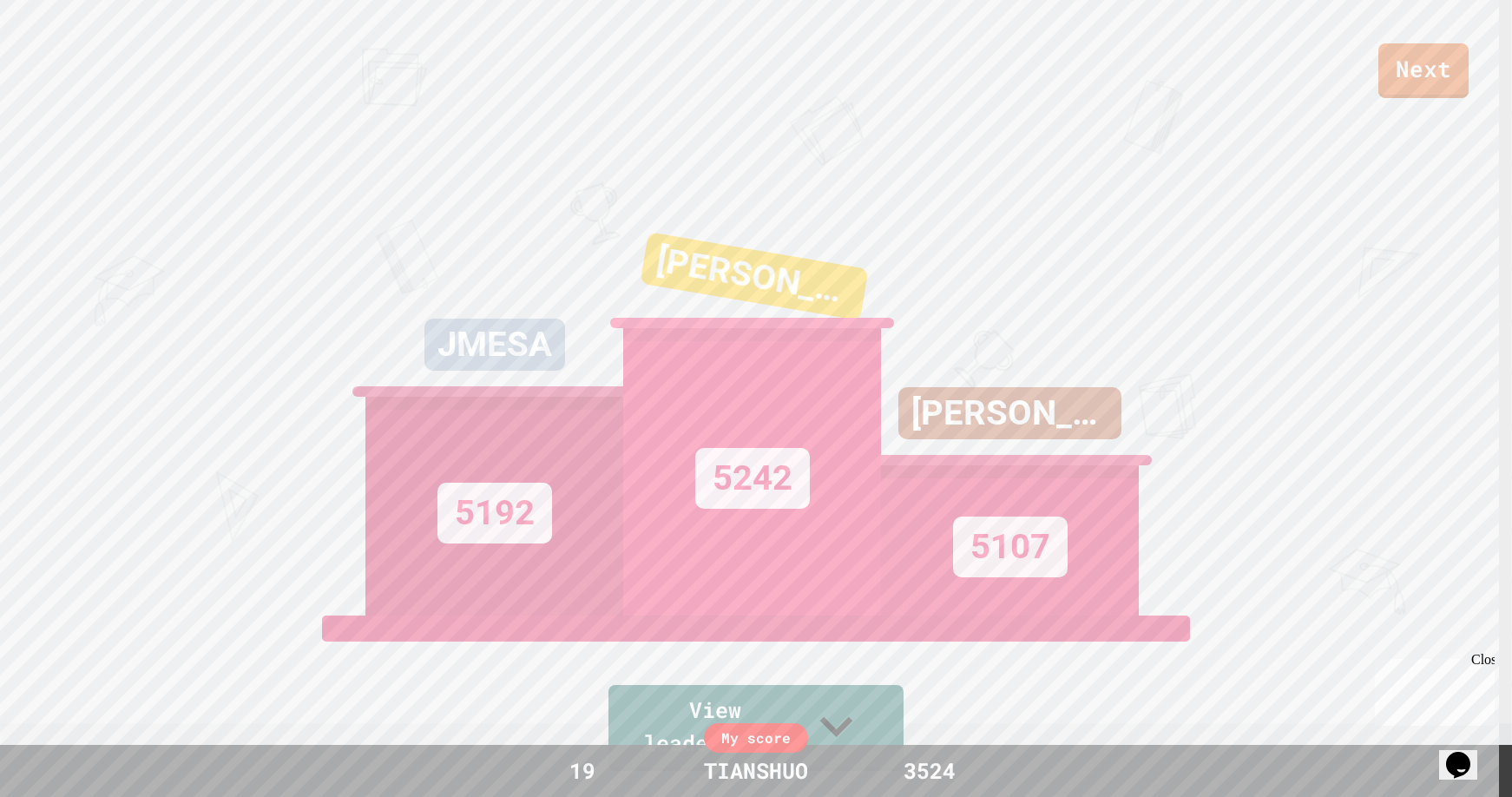
click at [1042, 21] on div "Next" at bounding box center [756, 48] width 1512 height 98
